Goal: Transaction & Acquisition: Download file/media

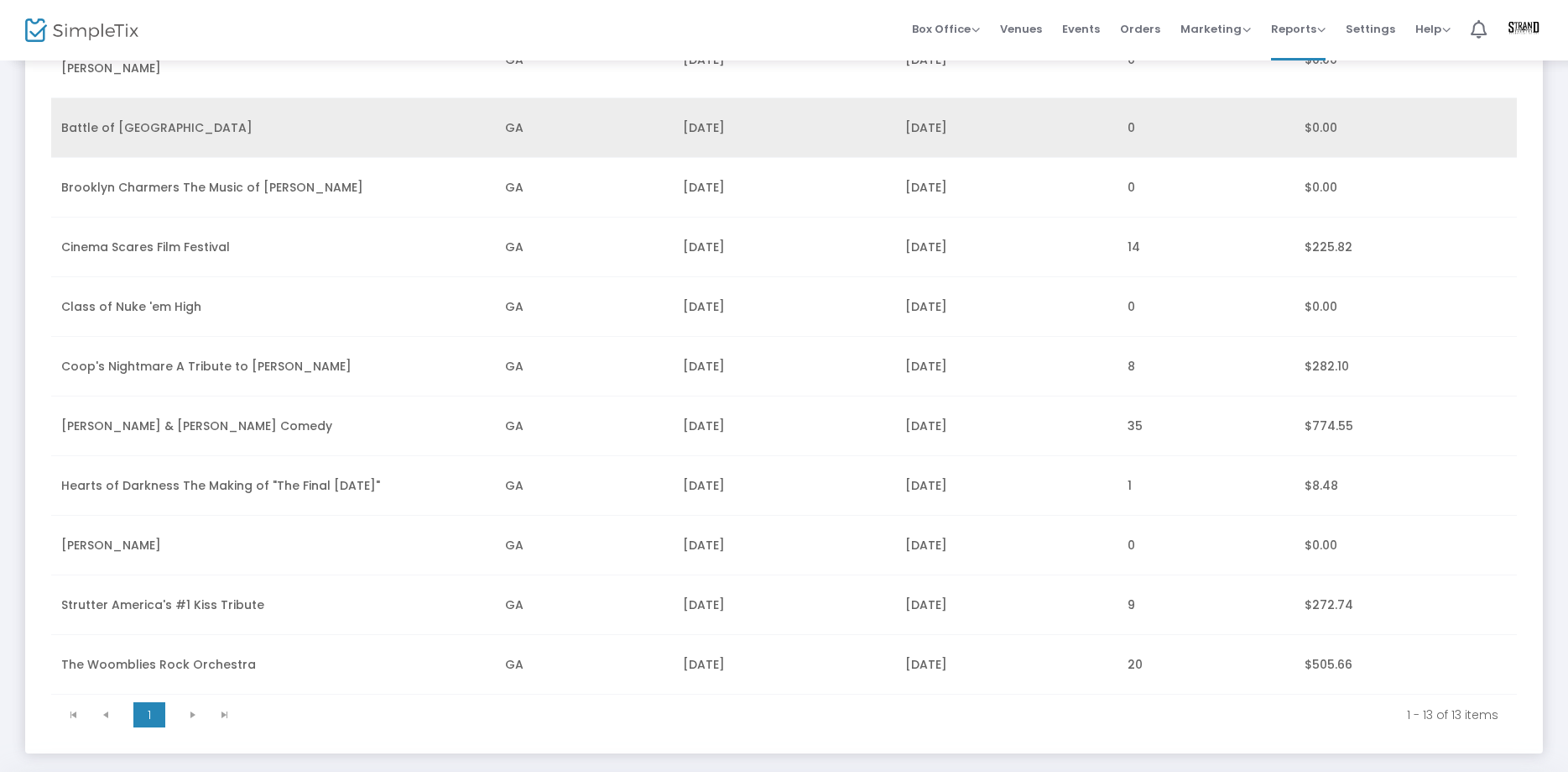
scroll to position [427, 0]
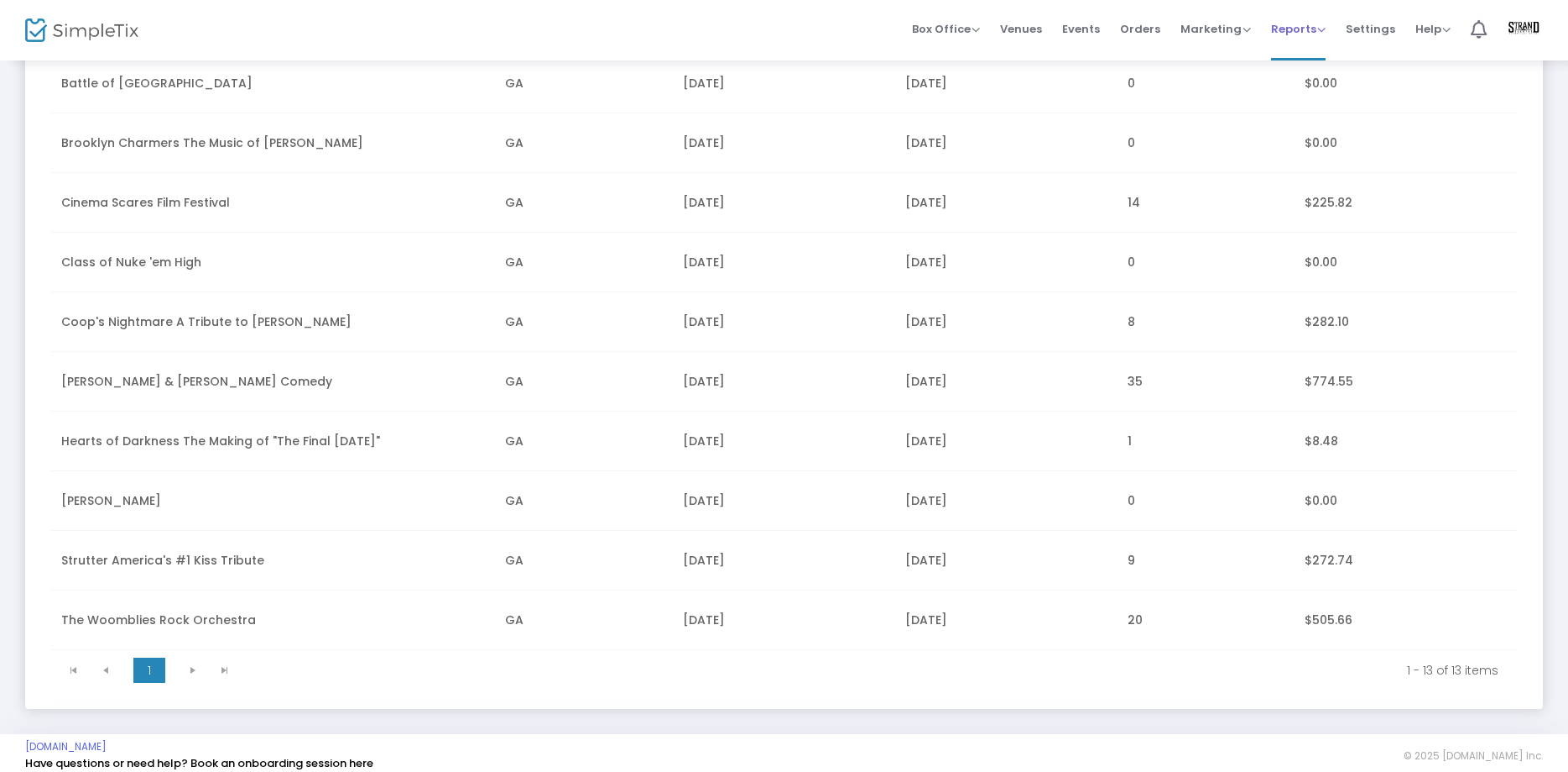
click at [1323, 21] on span "Reports" at bounding box center [1298, 29] width 54 height 16
click at [1318, 81] on li "Sales Reports" at bounding box center [1326, 77] width 109 height 33
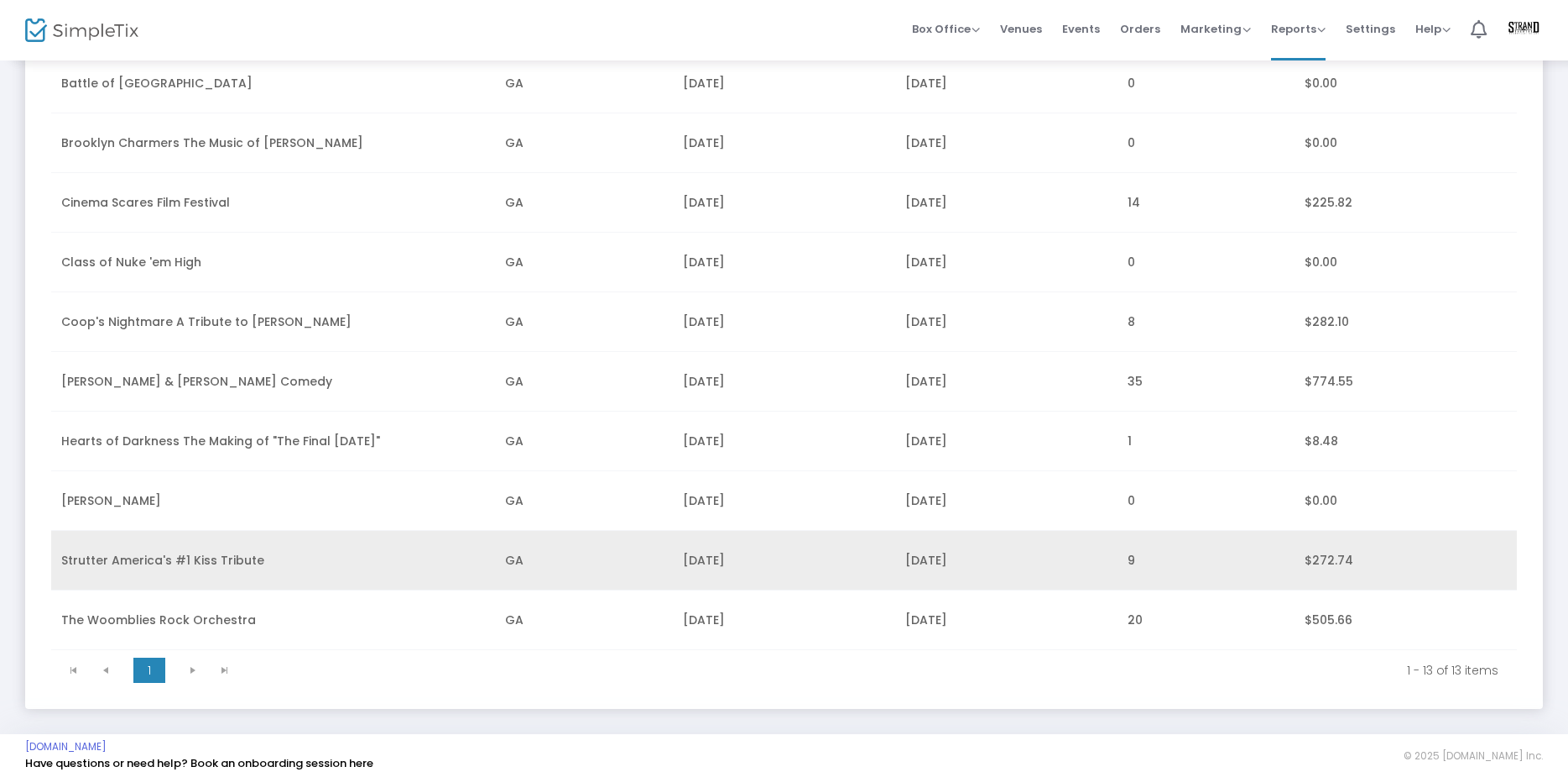
scroll to position [0, 0]
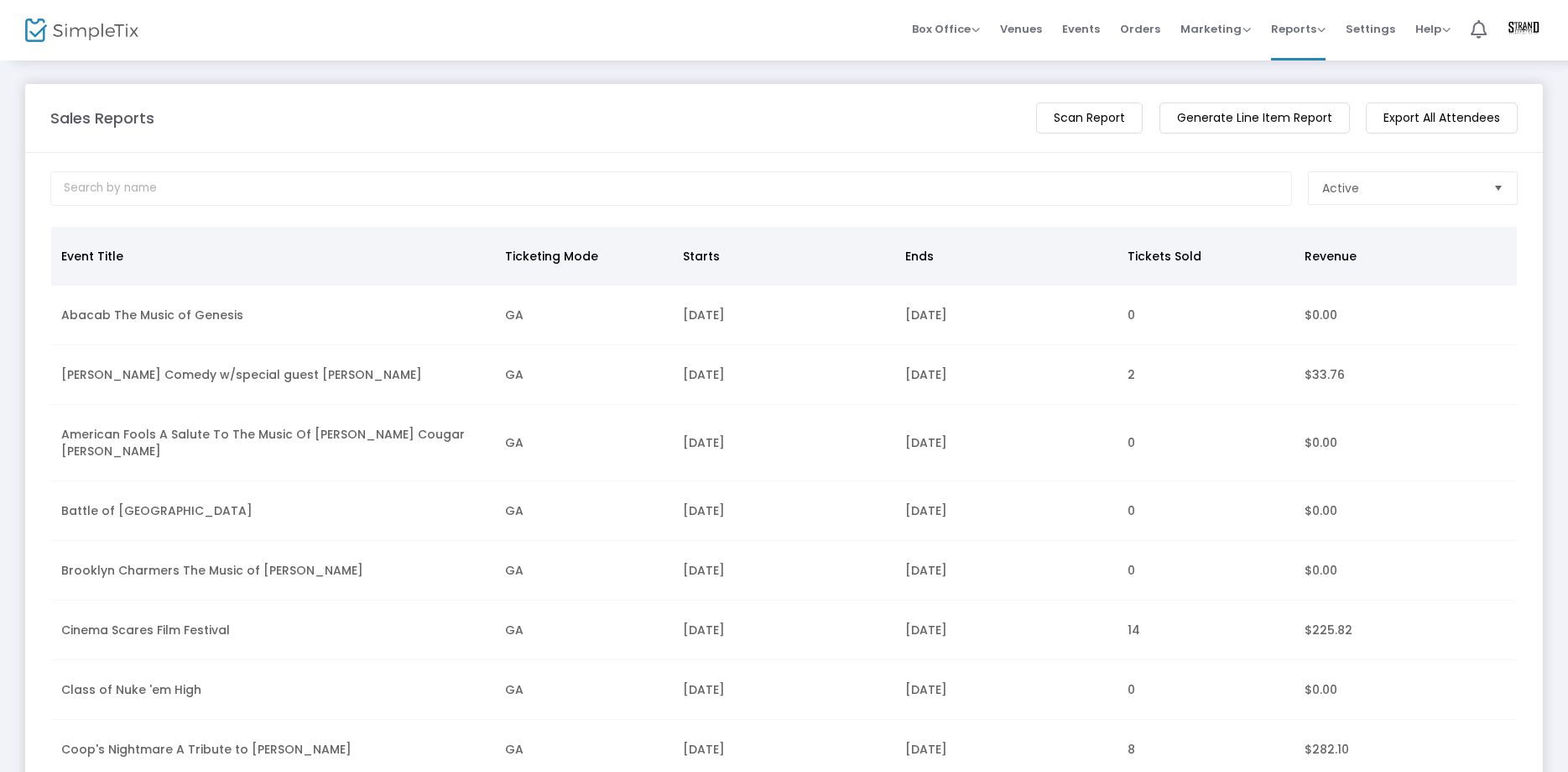
click at [1120, 124] on m-button "Scan Report" at bounding box center [1090, 118] width 107 height 31
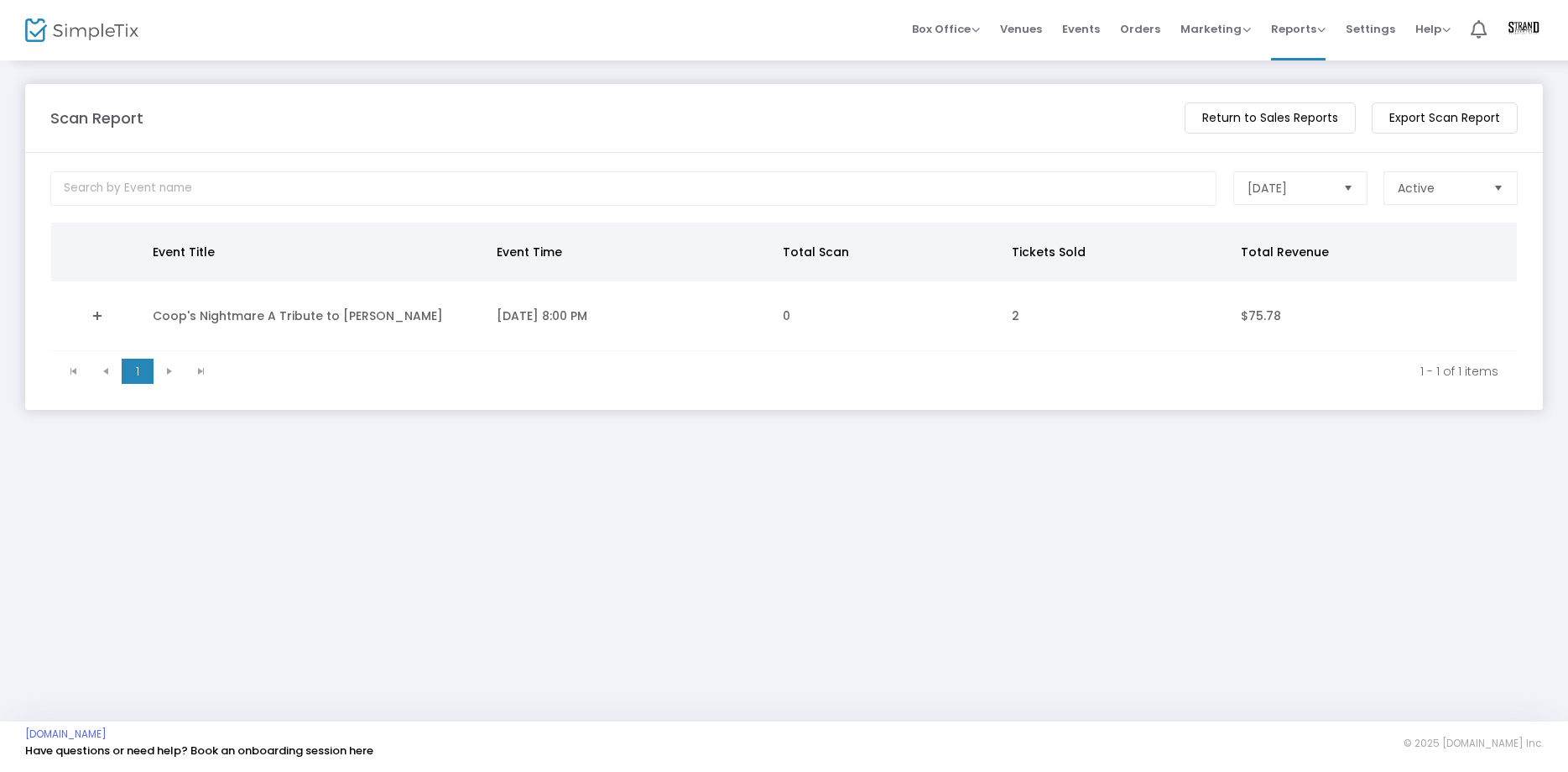
click at [1346, 188] on span "Select" at bounding box center [1348, 188] width 28 height 28
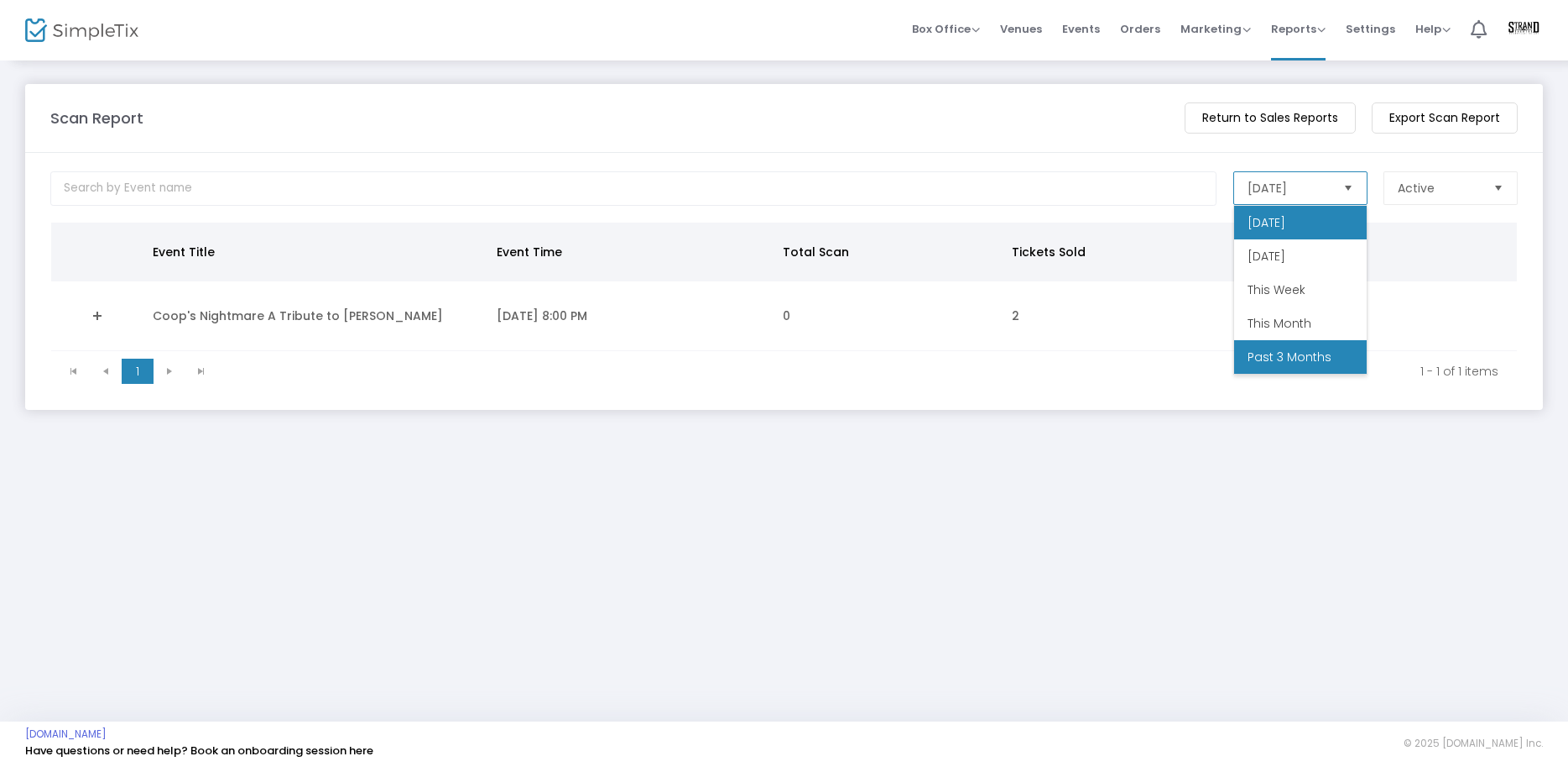
click at [1295, 353] on span "Past 3 Months" at bounding box center [1290, 357] width 84 height 17
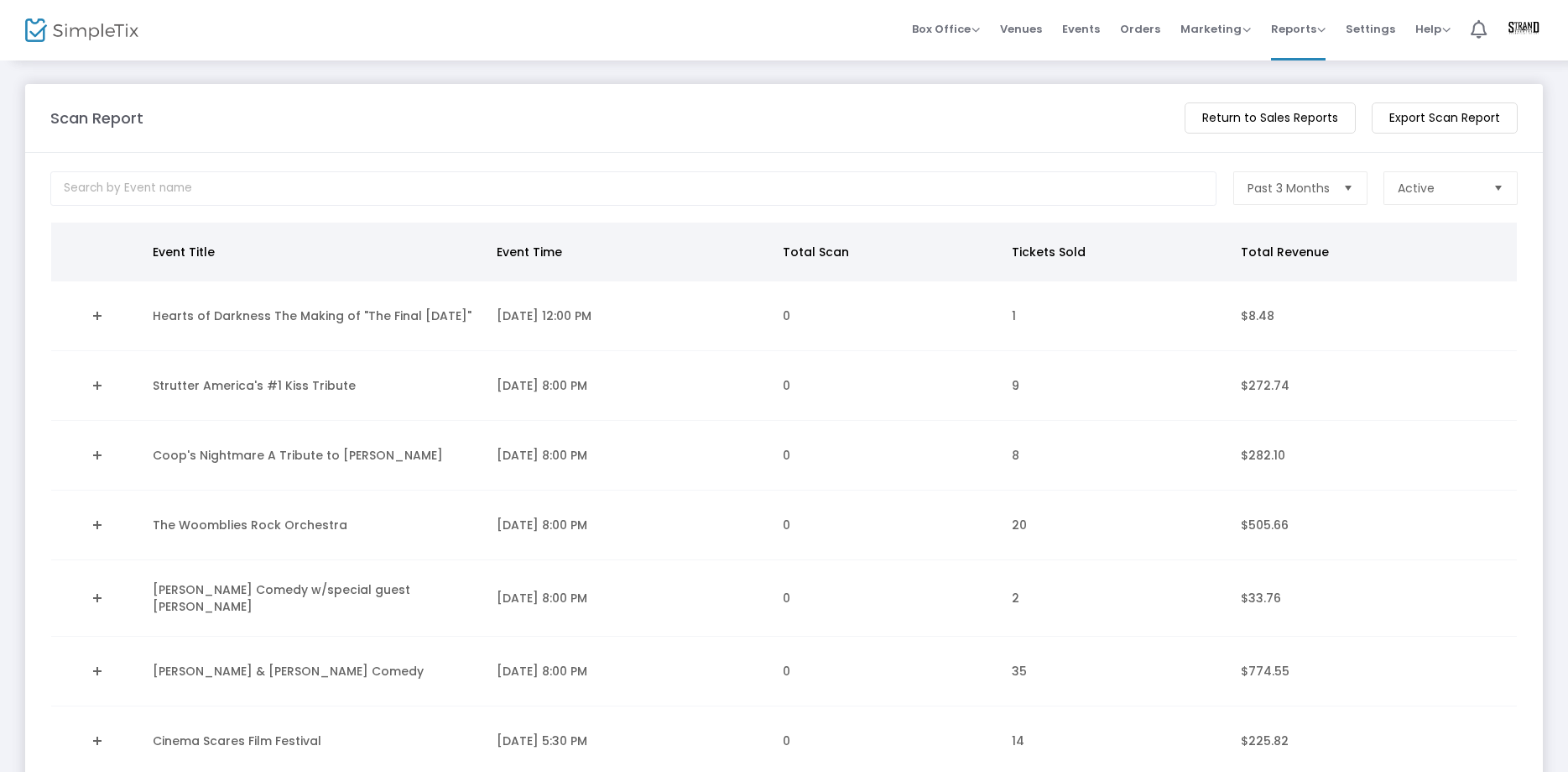
click at [1449, 114] on m-button "Export Scan Report" at bounding box center [1444, 118] width 146 height 31
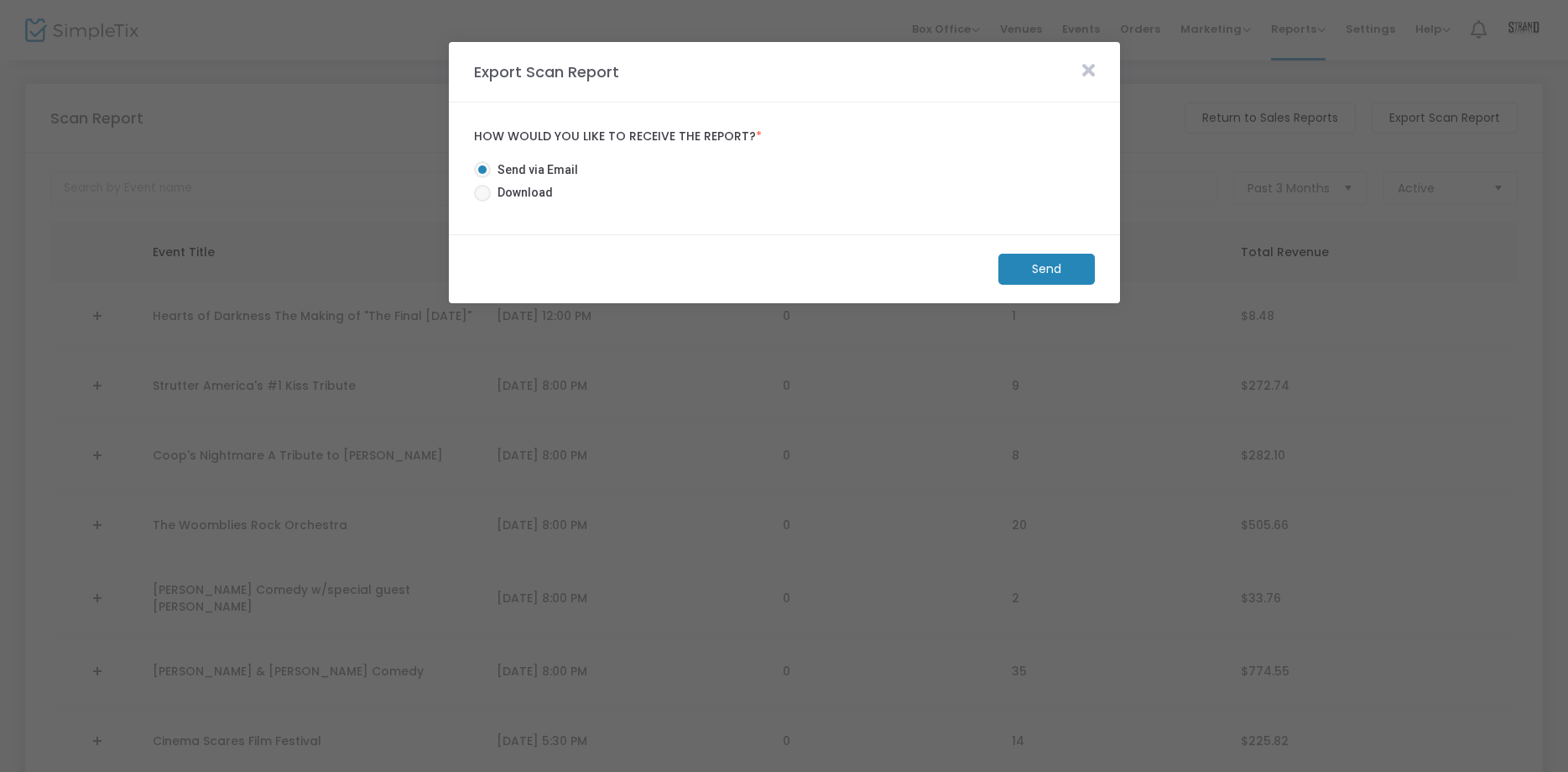
click at [482, 194] on span at bounding box center [482, 193] width 17 height 17
click at [482, 201] on input "Download" at bounding box center [482, 201] width 1 height 1
radio input "true"
click at [1032, 267] on m-button "Download" at bounding box center [1032, 269] width 125 height 31
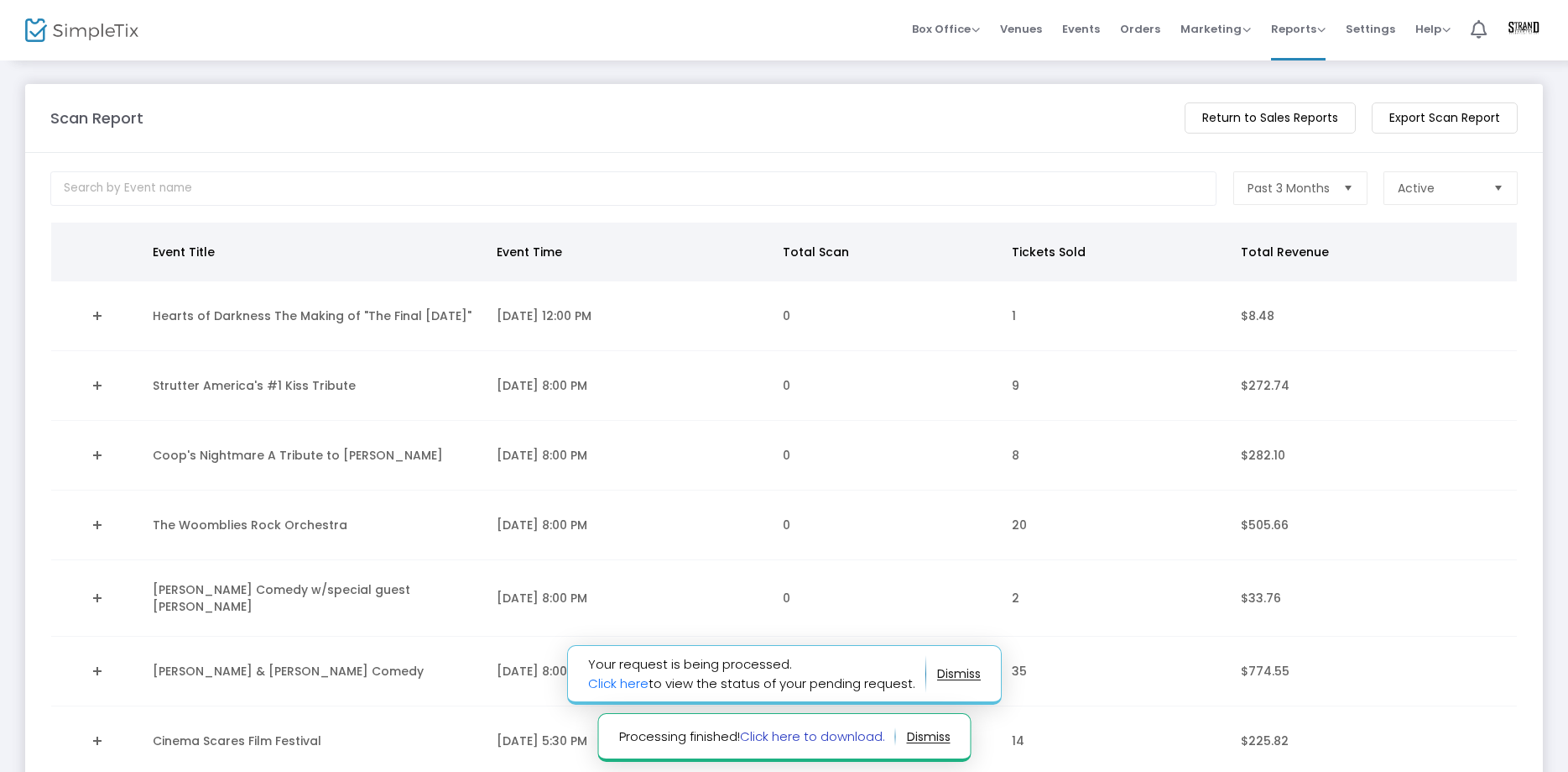
click at [831, 735] on link "Click here to download." at bounding box center [811, 735] width 145 height 18
